Goal: Find specific page/section: Find specific page/section

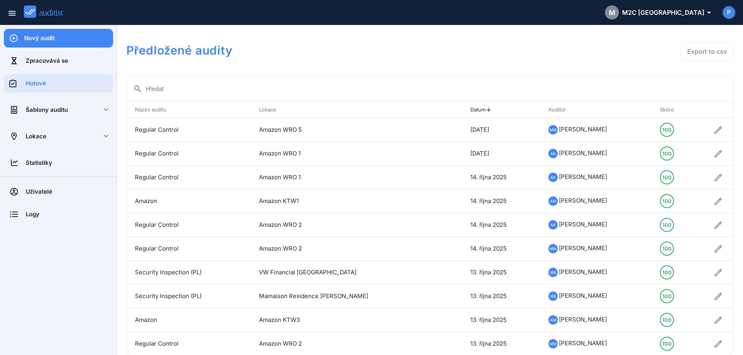
click at [50, 109] on div "Šablony auditu" at bounding box center [59, 110] width 66 height 9
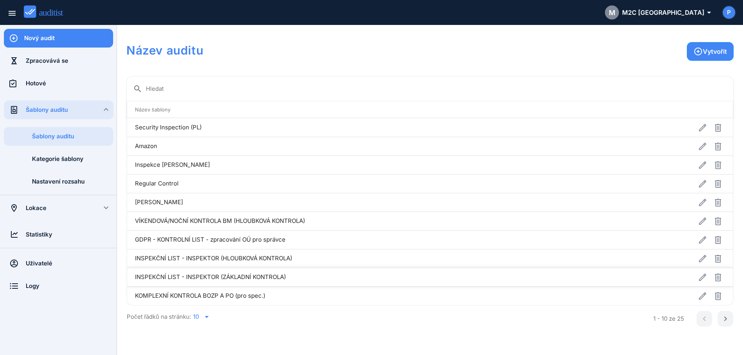
click at [219, 279] on td "INSPEKČNÍ LIST - INSPEKTOR (ZÁKLADNÍ KONTROLA)" at bounding box center [370, 277] width 487 height 19
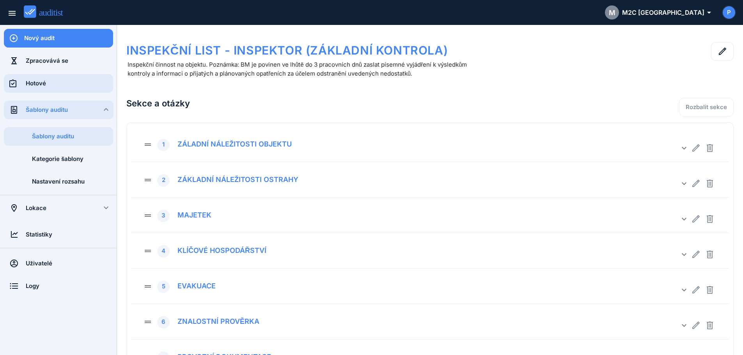
click at [42, 83] on div "Hotové" at bounding box center [69, 83] width 87 height 9
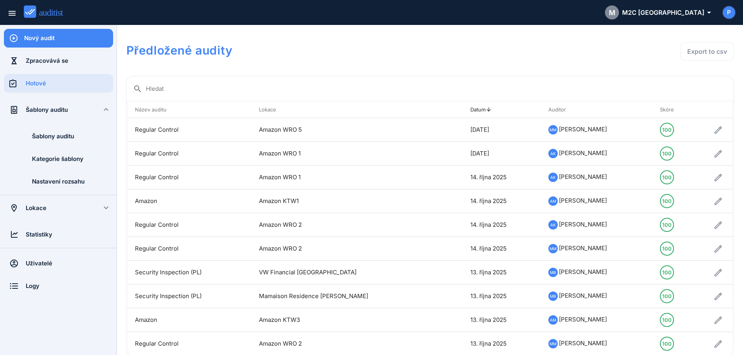
click at [171, 90] on input "Hledat" at bounding box center [436, 89] width 581 height 12
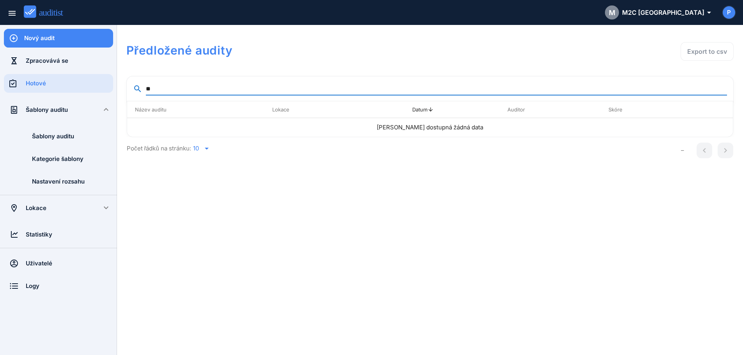
type input "*"
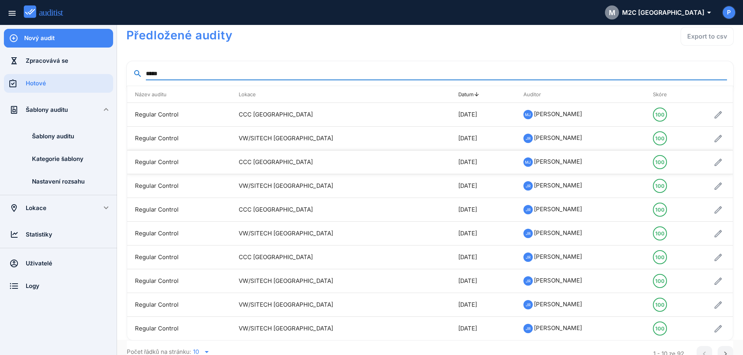
scroll to position [23, 0]
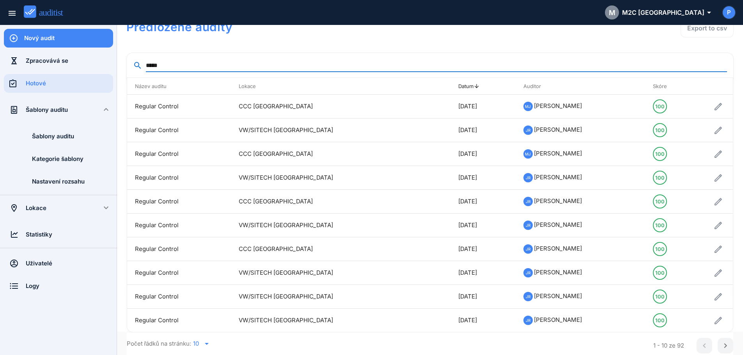
drag, startPoint x: 166, startPoint y: 67, endPoint x: 128, endPoint y: 67, distance: 38.6
click at [128, 67] on div "search *****" at bounding box center [430, 65] width 607 height 25
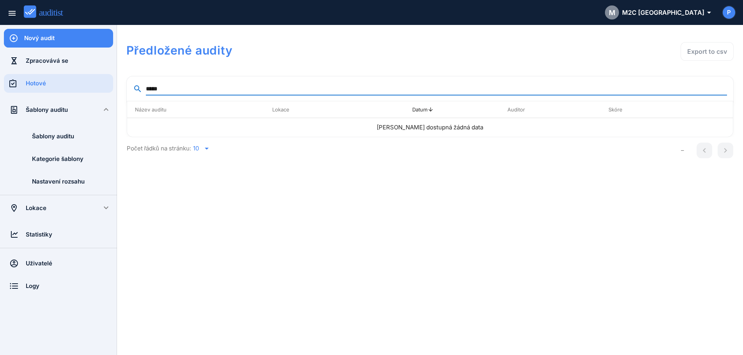
scroll to position [0, 0]
type input "*"
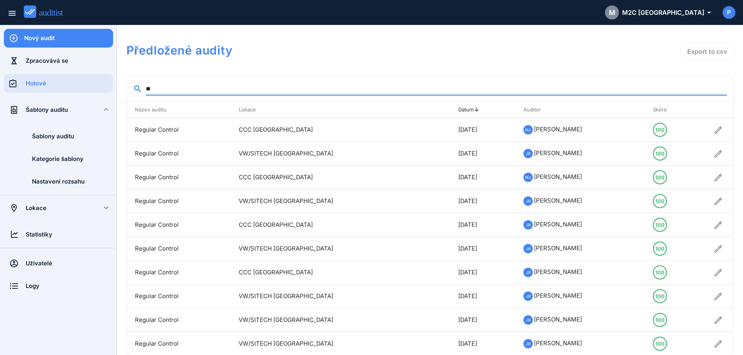
type input "*"
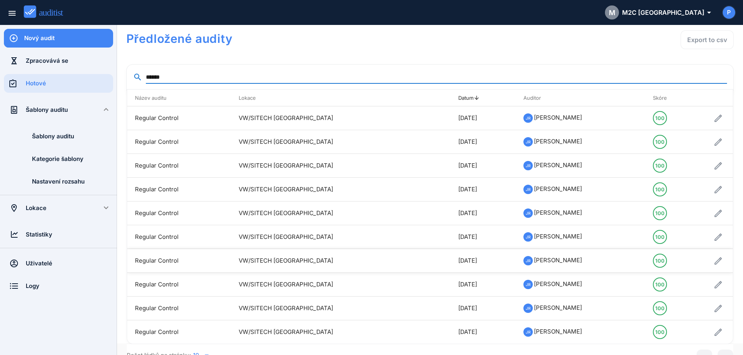
scroll to position [23, 0]
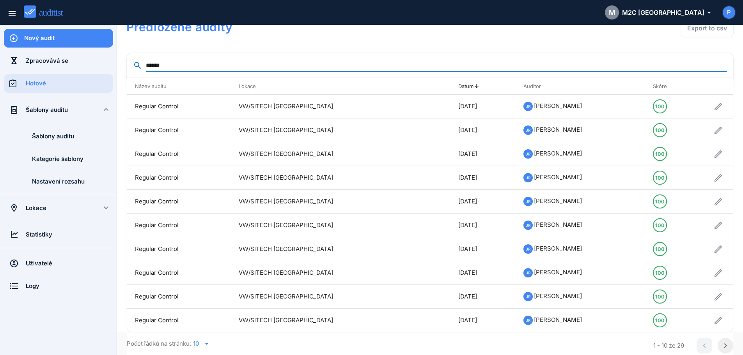
type input "******"
click at [721, 344] on icon "chevron_right" at bounding box center [725, 345] width 9 height 9
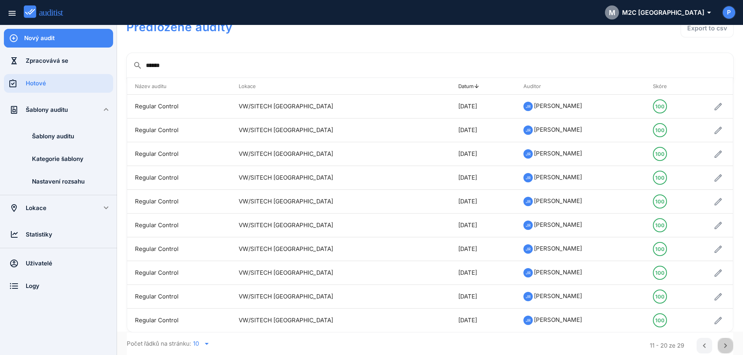
click at [724, 347] on icon "chevron_right" at bounding box center [725, 345] width 9 height 9
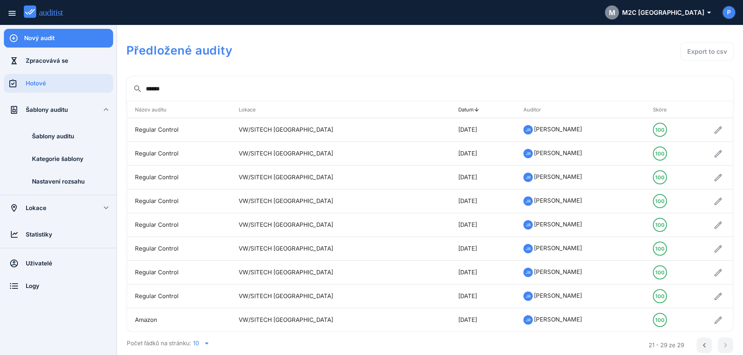
click at [729, 346] on div "21 - 29 ze 29 chevron_left chevron_right" at bounding box center [684, 345] width 100 height 19
click at [707, 346] on icon "chevron_left" at bounding box center [704, 345] width 9 height 9
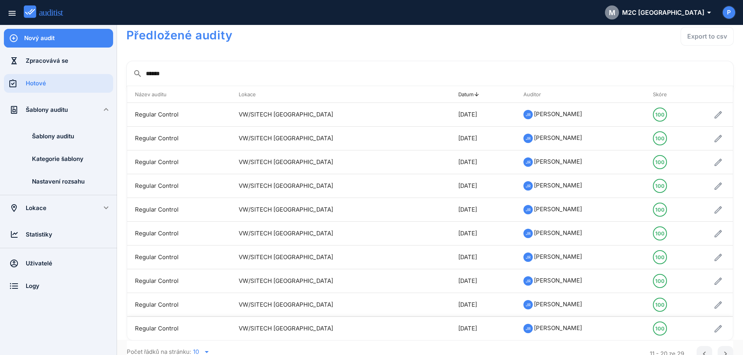
scroll to position [23, 0]
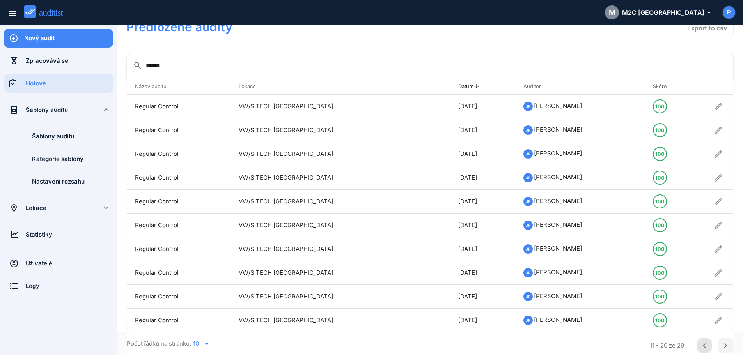
click at [703, 349] on div "chevron_left" at bounding box center [705, 345] width 16 height 9
click at [698, 347] on div "1 - 10 ze 29 chevron_left chevron_right" at bounding box center [685, 346] width 95 height 19
